Goal: Information Seeking & Learning: Learn about a topic

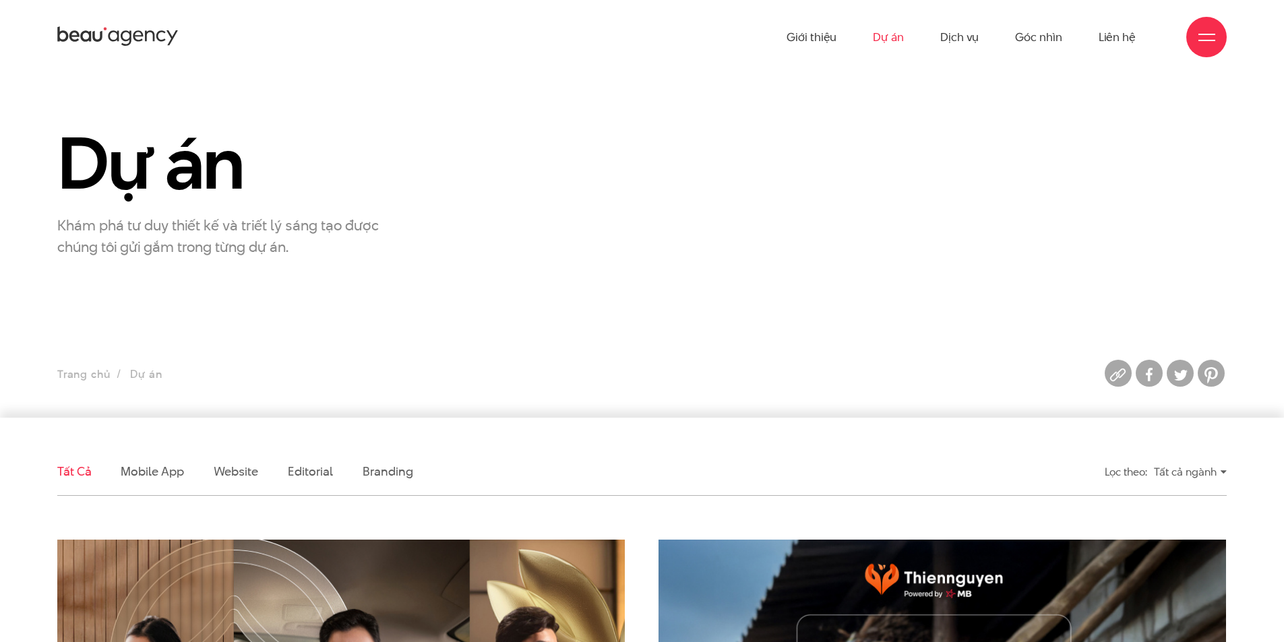
click at [887, 33] on link "Dự án" at bounding box center [888, 37] width 31 height 74
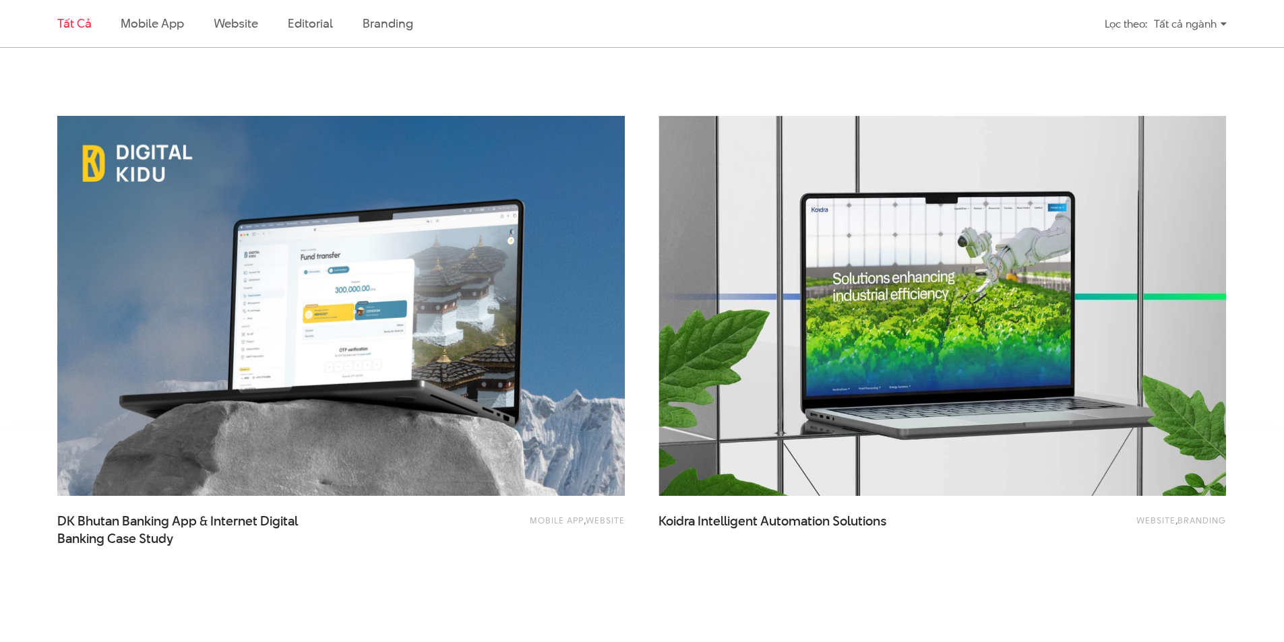
scroll to position [2965, 0]
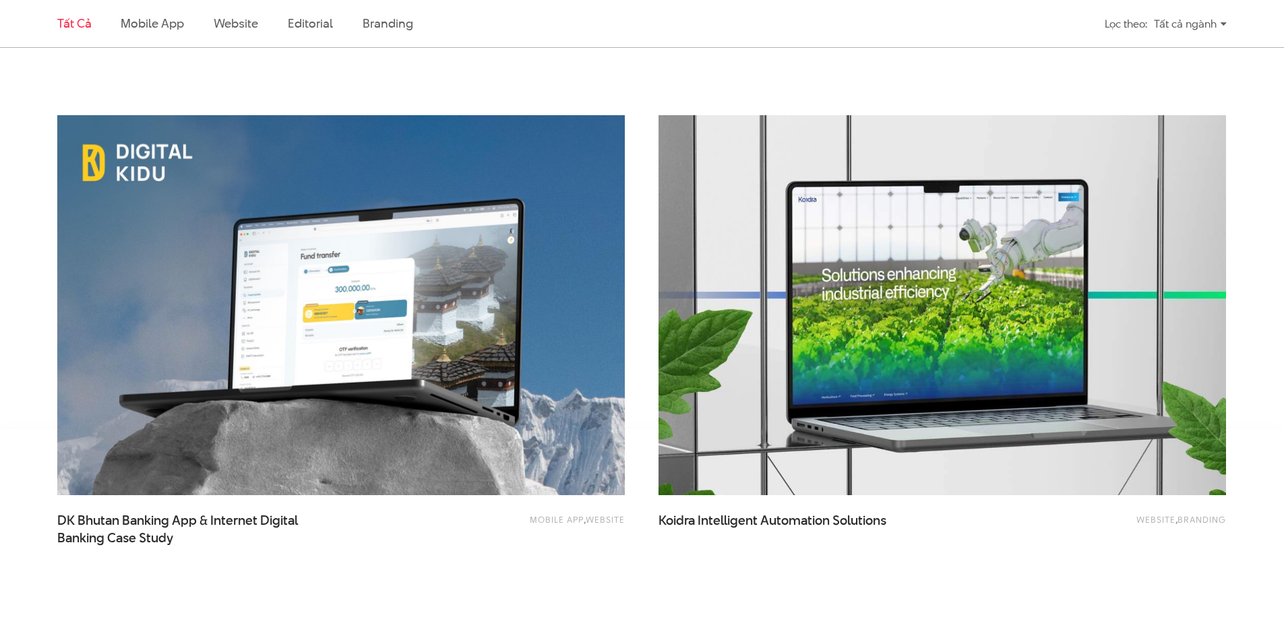
click at [698, 365] on img at bounding box center [942, 305] width 624 height 419
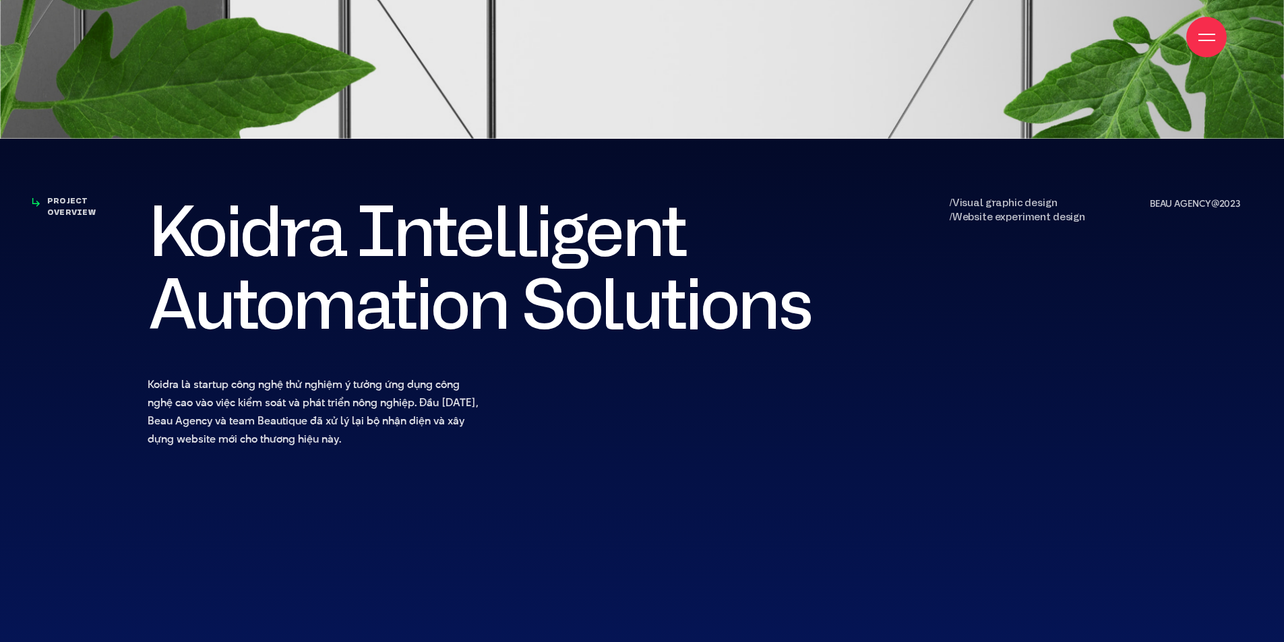
scroll to position [741, 0]
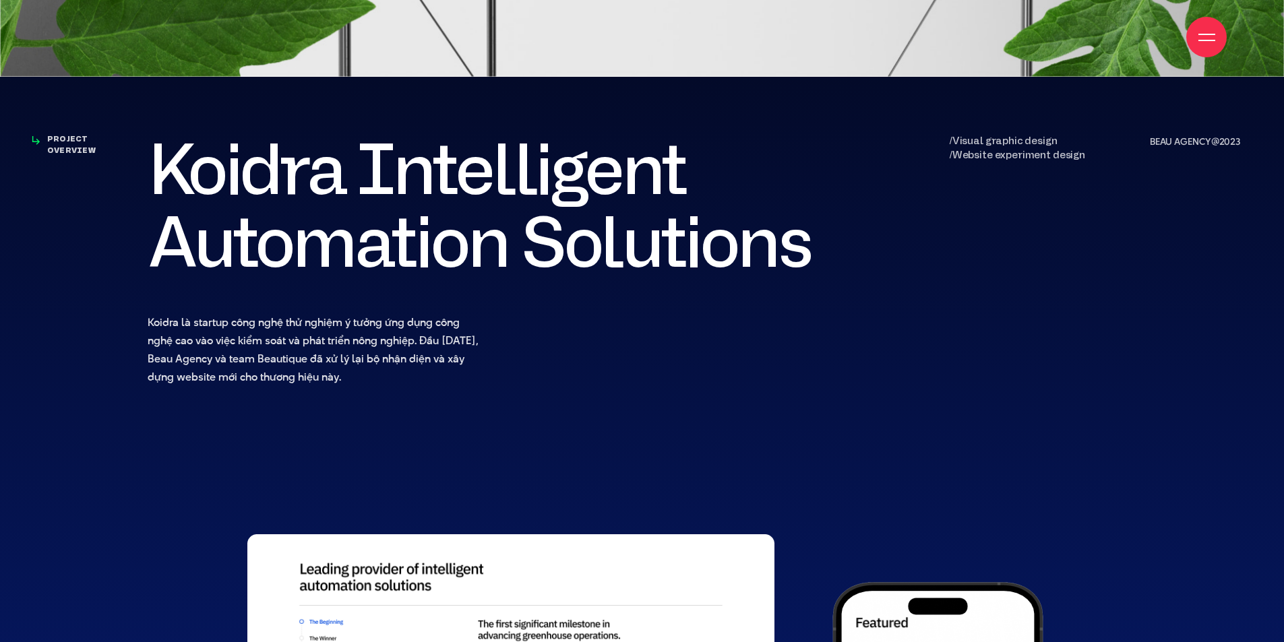
drag, startPoint x: 813, startPoint y: 258, endPoint x: 121, endPoint y: 151, distance: 699.7
click at [121, 151] on div "PROJECT OVERVIEW /Visual graphic design /Website experiment design Koidra Intel…" at bounding box center [641, 260] width 1203 height 252
click at [84, 314] on div "PROJECT OVERVIEW" at bounding box center [90, 260] width 100 height 252
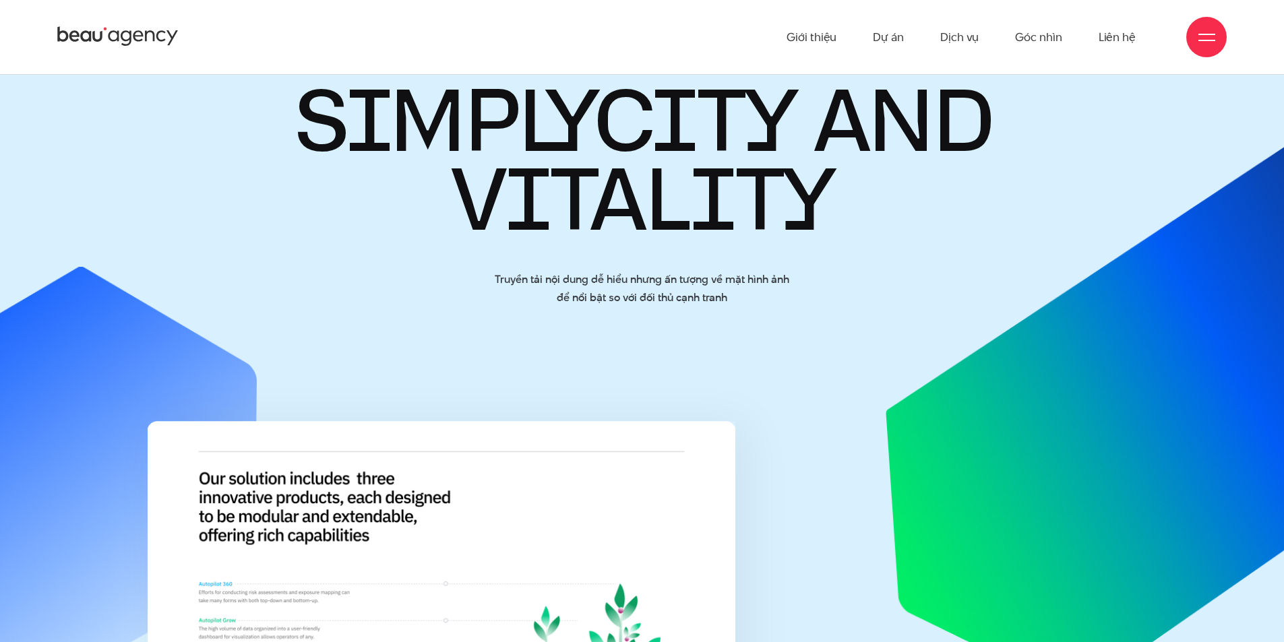
scroll to position [8761, 0]
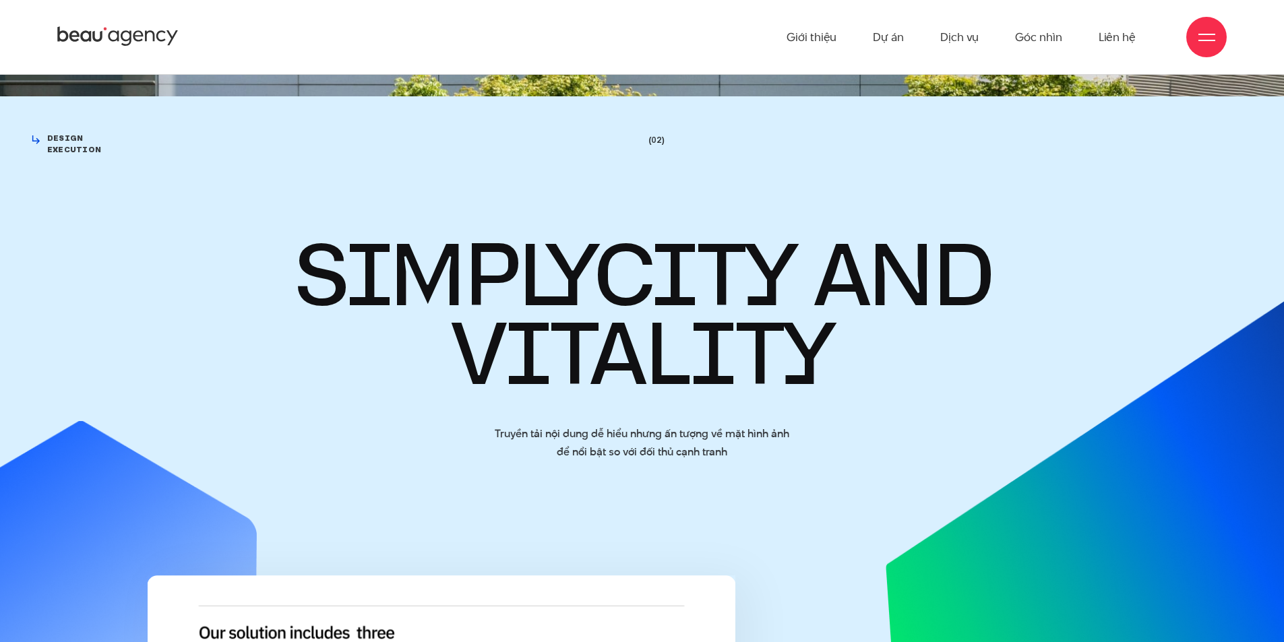
drag, startPoint x: 825, startPoint y: 359, endPoint x: 786, endPoint y: 354, distance: 39.3
click at [786, 354] on h2 "SIMPLYCITY AND VITALITY" at bounding box center [641, 315] width 789 height 157
click at [898, 368] on h2 "SIMPLYCITY AND VITALITY" at bounding box center [641, 315] width 789 height 157
drag, startPoint x: 830, startPoint y: 366, endPoint x: 769, endPoint y: 365, distance: 61.3
click at [769, 365] on h2 "SIMPLYCITY AND VITALITY" at bounding box center [641, 315] width 789 height 157
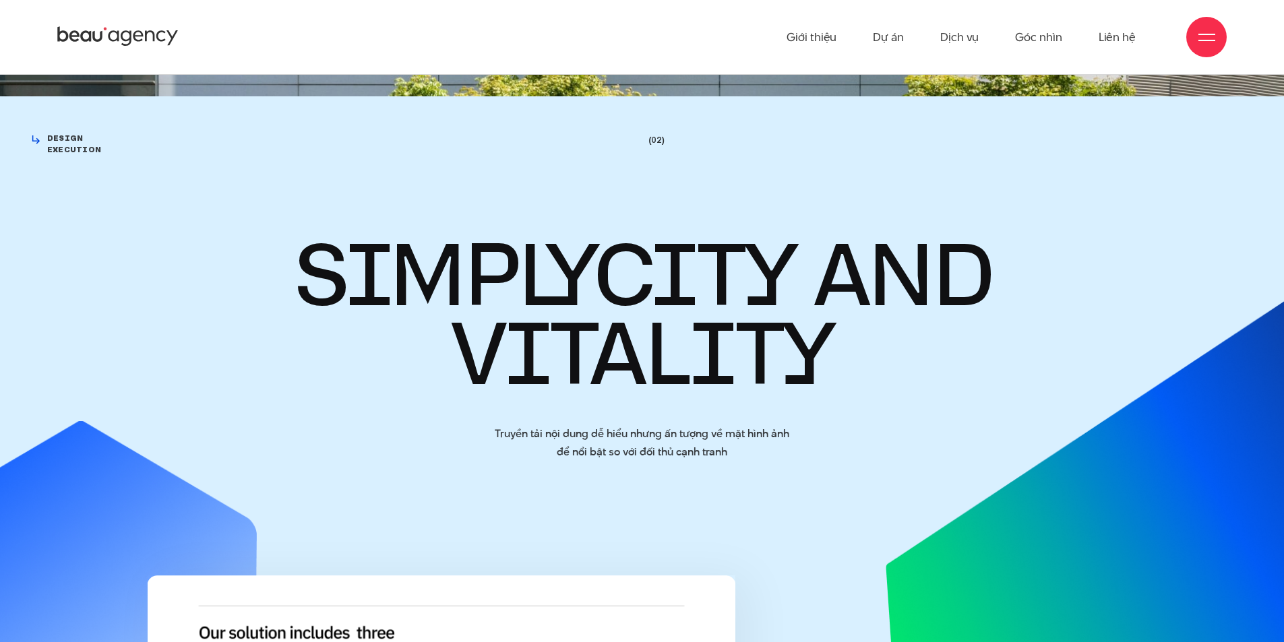
click at [878, 375] on h2 "SIMPLYCITY AND VITALITY" at bounding box center [641, 315] width 789 height 157
drag, startPoint x: 780, startPoint y: 290, endPoint x: 707, endPoint y: 292, distance: 72.8
click at [707, 292] on h2 "SIMPLYCITY AND VITALITY" at bounding box center [641, 315] width 789 height 157
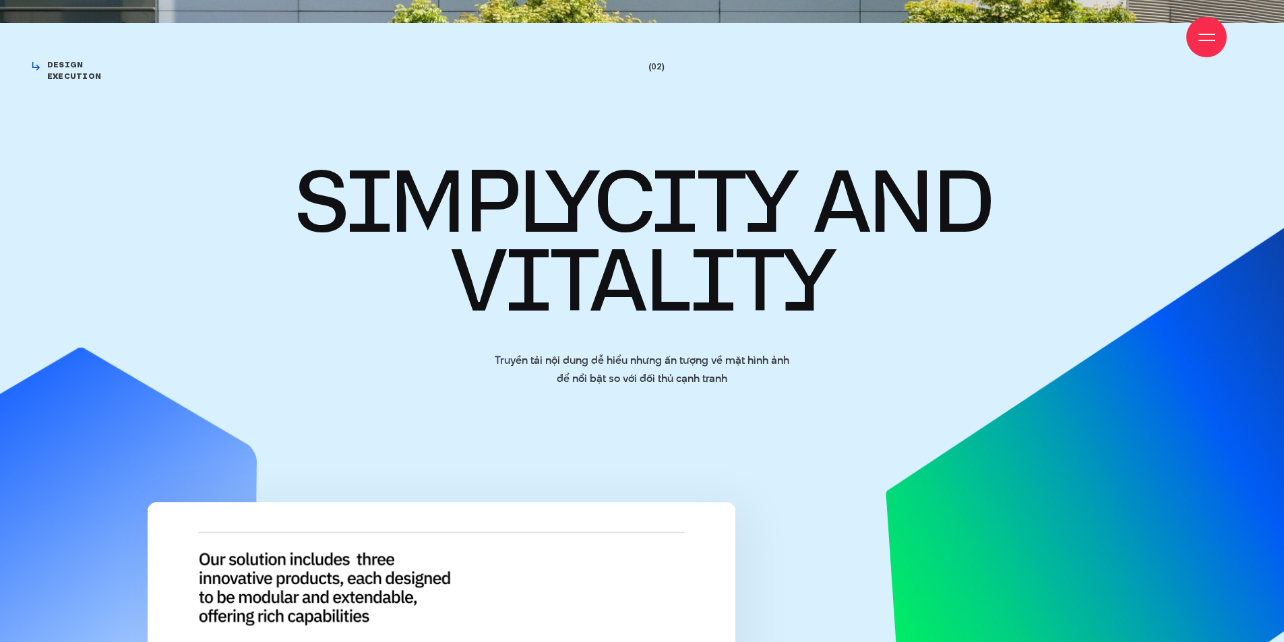
scroll to position [9031, 0]
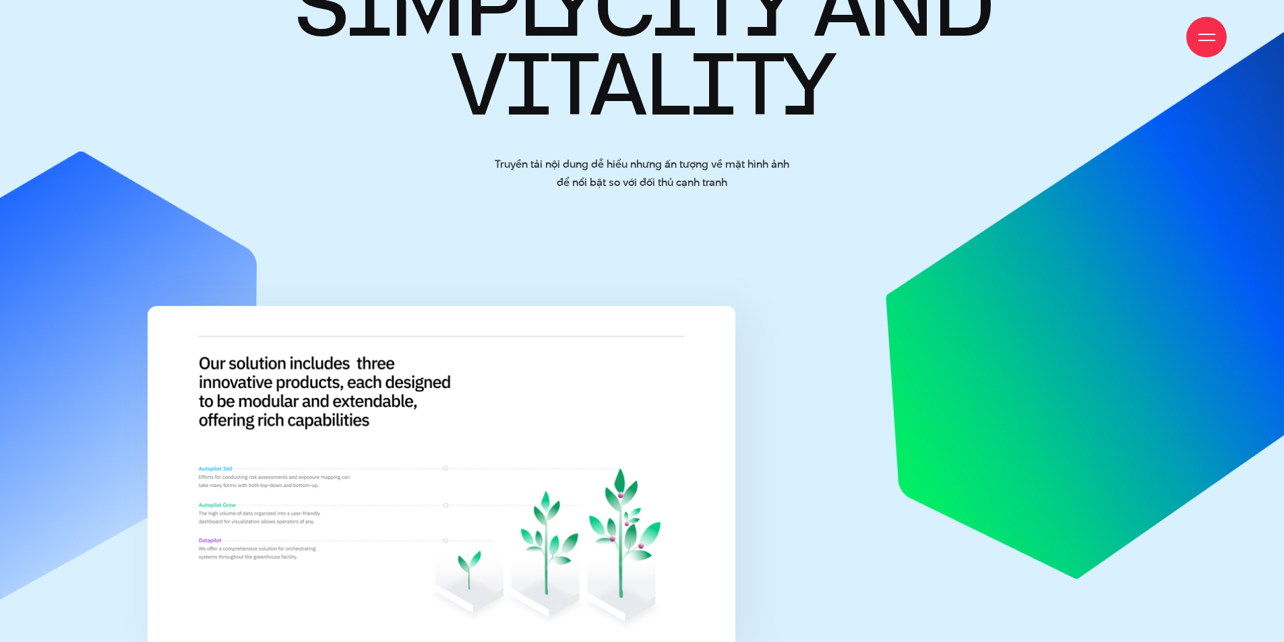
click at [769, 474] on div at bounding box center [641, 481] width 1203 height 350
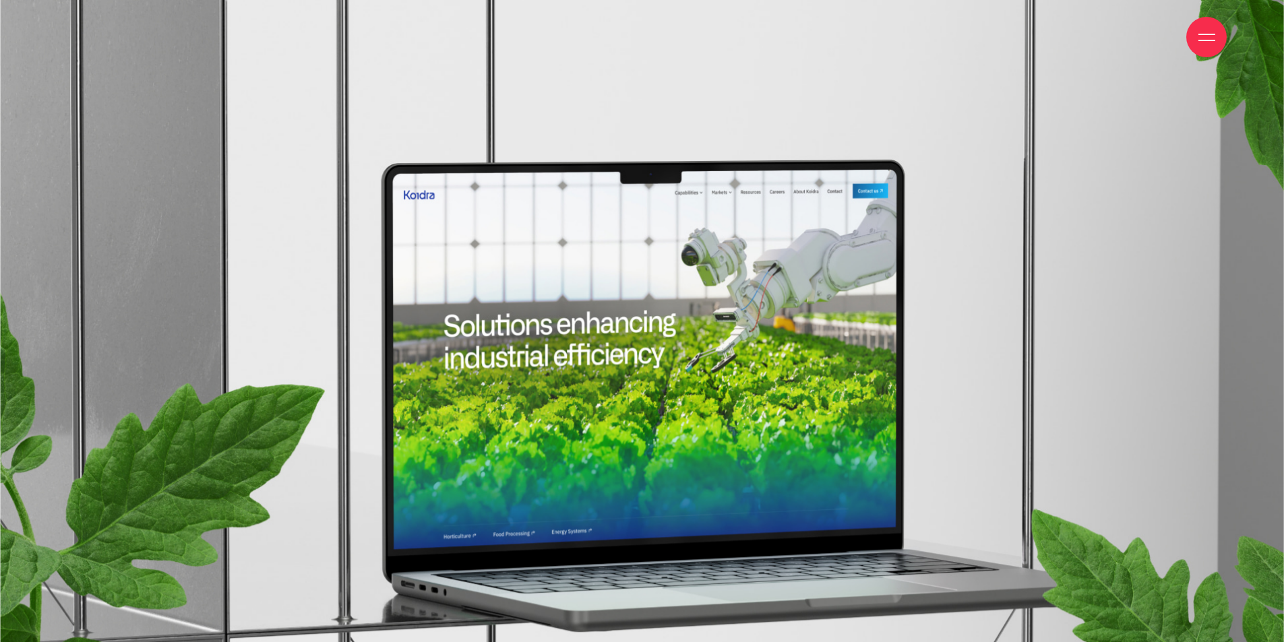
scroll to position [14961, 0]
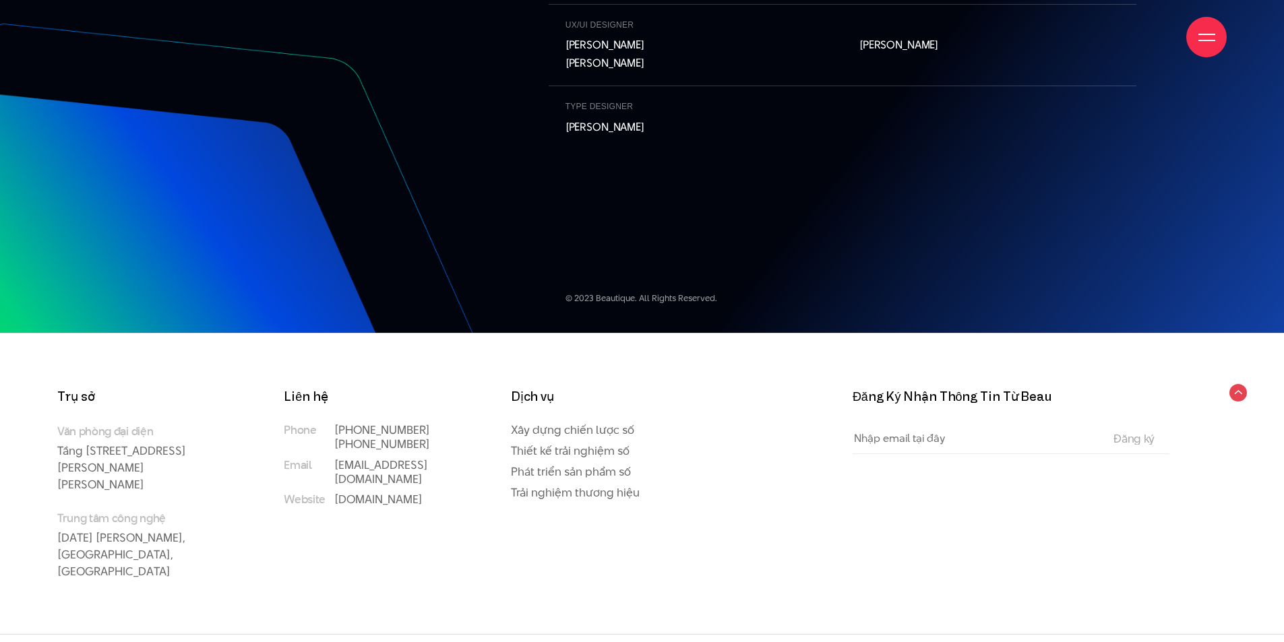
scroll to position [15119, 0]
